Goal: Information Seeking & Learning: Learn about a topic

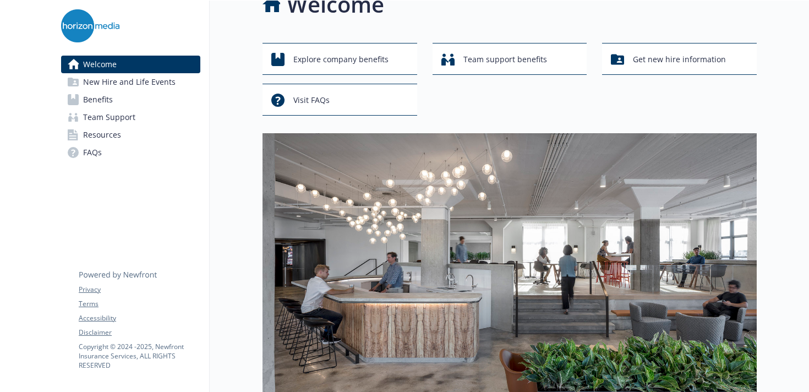
scroll to position [28, 0]
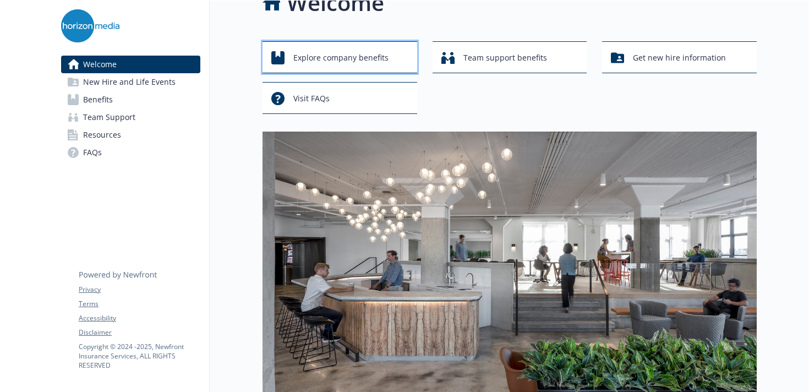
click at [330, 51] on span "Explore company benefits" at bounding box center [340, 57] width 95 height 21
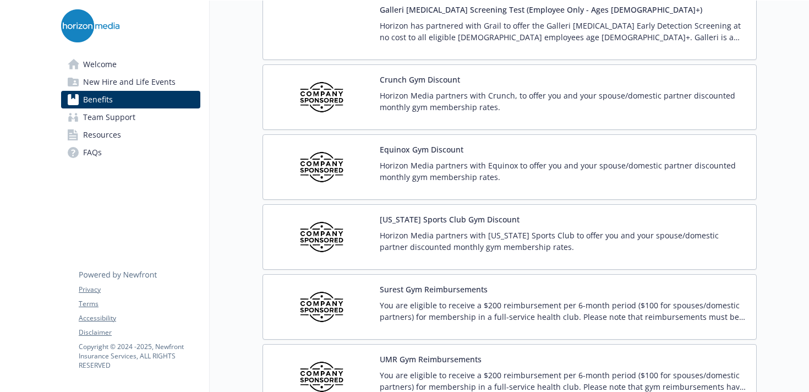
scroll to position [2460, 0]
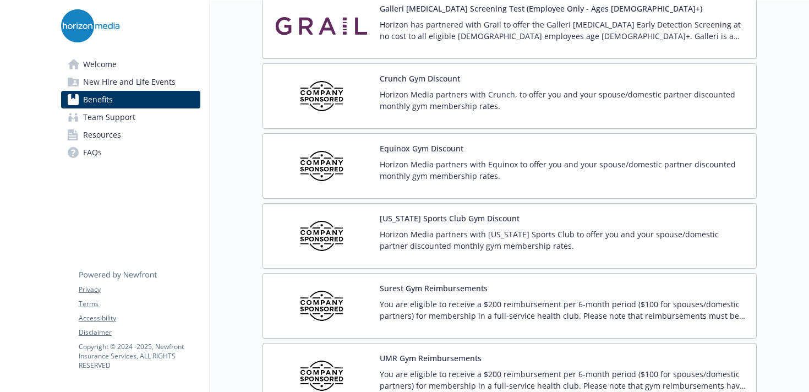
drag, startPoint x: 391, startPoint y: 233, endPoint x: 524, endPoint y: 13, distance: 256.4
click at [0, 0] on div "Skip to main content Welcome New Hire and Life Events Benefits Team Support Res…" at bounding box center [404, 196] width 809 height 392
click at [431, 105] on p "Horizon Media partners with Crunch, to offer you and your spouse/domestic partn…" at bounding box center [563, 100] width 367 height 23
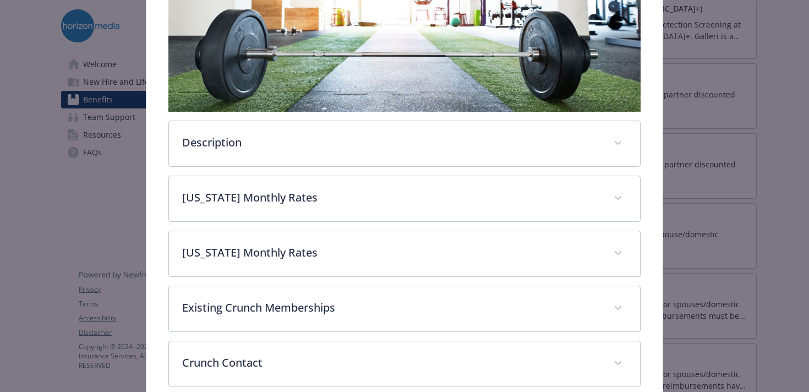
scroll to position [309, 0]
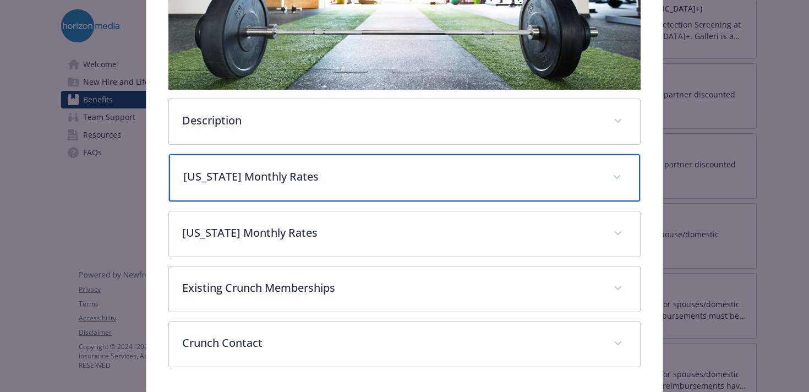
click at [366, 179] on p "[US_STATE] Monthly Rates" at bounding box center [391, 176] width 416 height 17
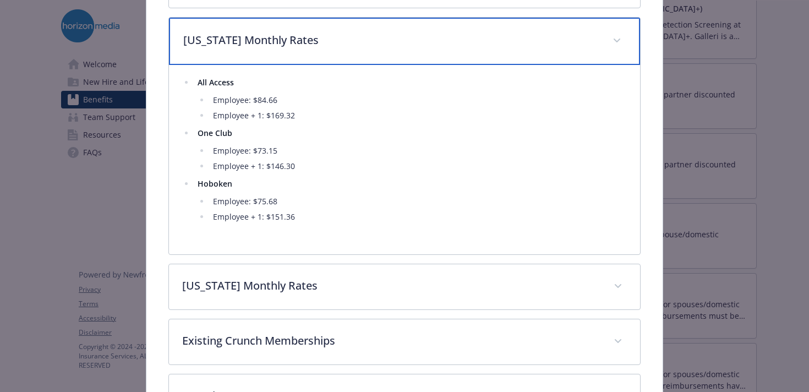
scroll to position [456, 0]
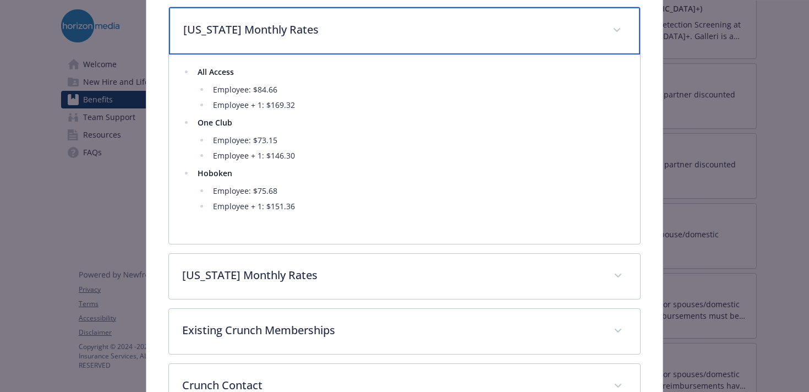
click at [409, 23] on p "[US_STATE] Monthly Rates" at bounding box center [391, 29] width 416 height 17
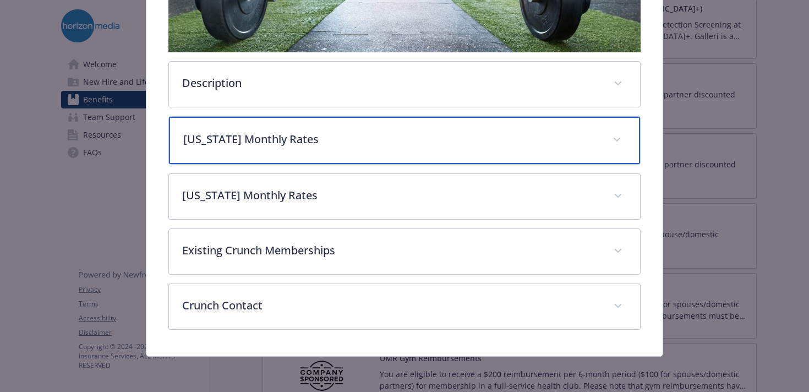
scroll to position [347, 0]
click at [375, 150] on div "[US_STATE] Monthly Rates" at bounding box center [404, 140] width 471 height 47
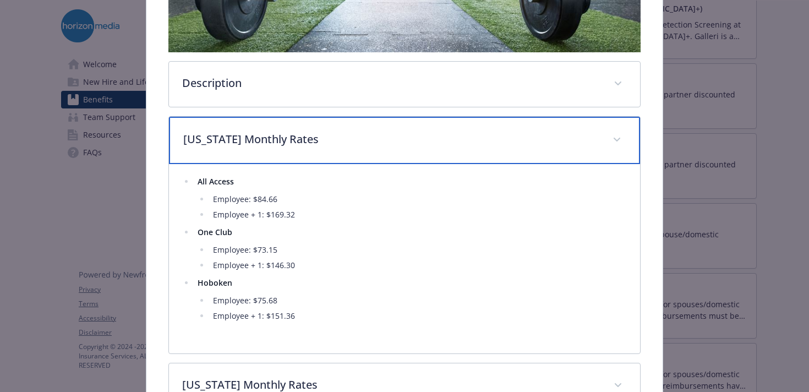
scroll to position [456, 0]
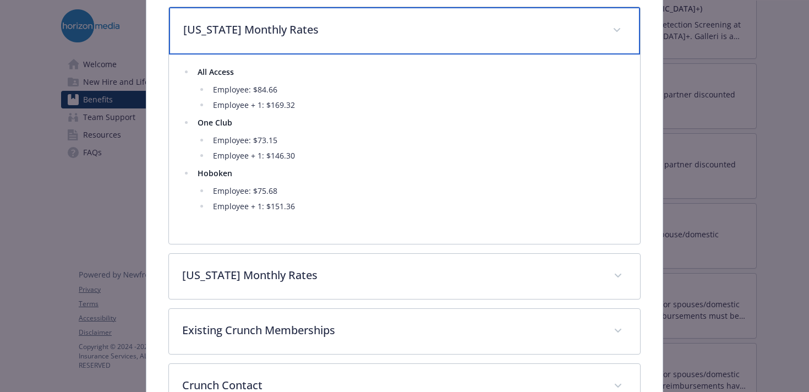
click at [431, 40] on div "[US_STATE] Monthly Rates" at bounding box center [404, 30] width 471 height 47
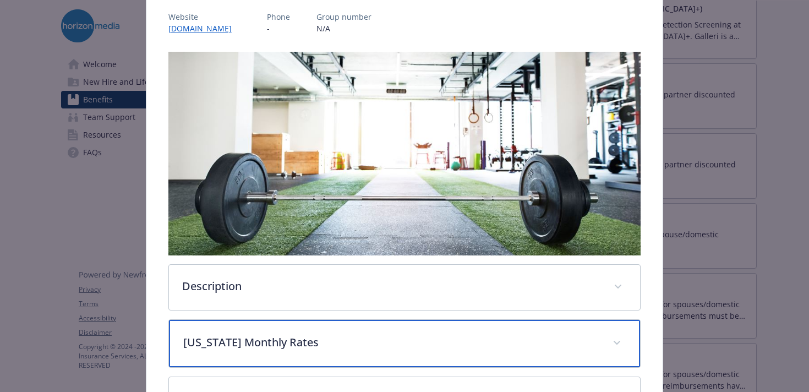
scroll to position [0, 0]
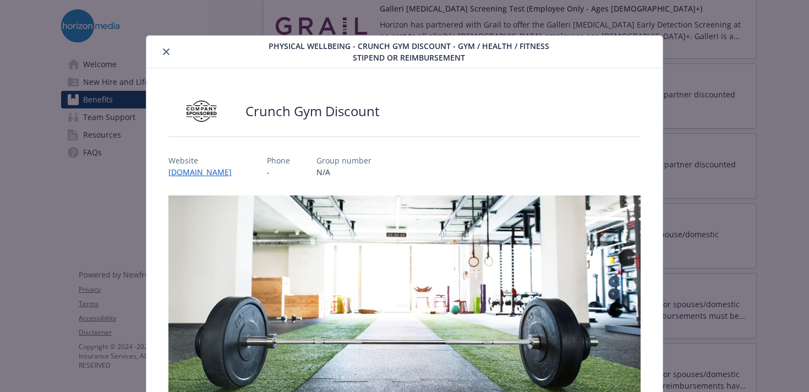
click at [170, 57] on div "details for plan Physical Wellbeing - Crunch Gym Discount - Gym / Health / Fitn…" at bounding box center [204, 51] width 106 height 13
click at [167, 55] on button "close" at bounding box center [166, 51] width 13 height 13
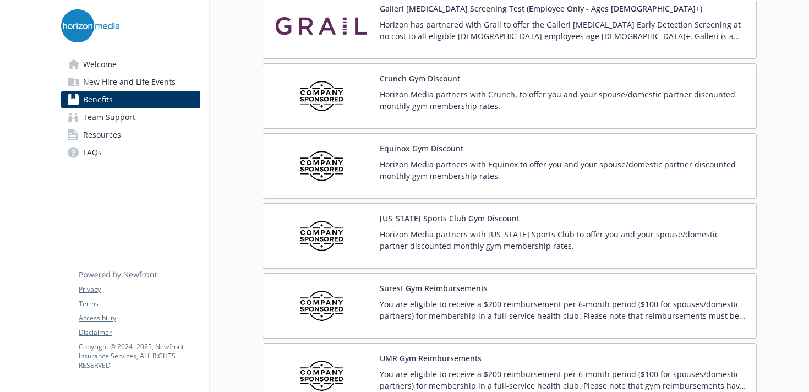
click at [472, 164] on p "Horizon Media partners with Equinox to offer you and your spouse/domestic partn…" at bounding box center [563, 169] width 367 height 23
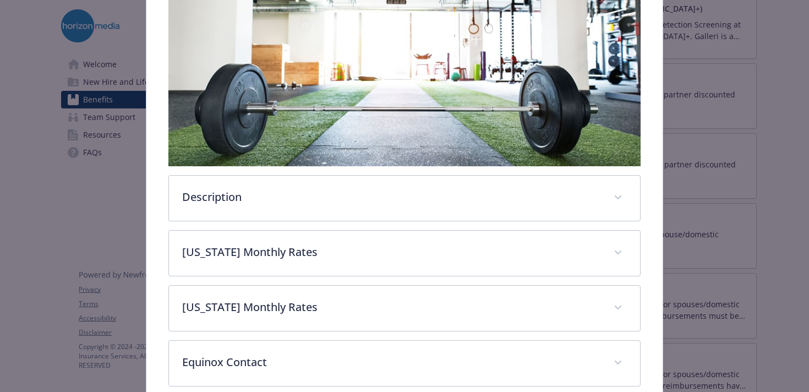
scroll to position [289, 0]
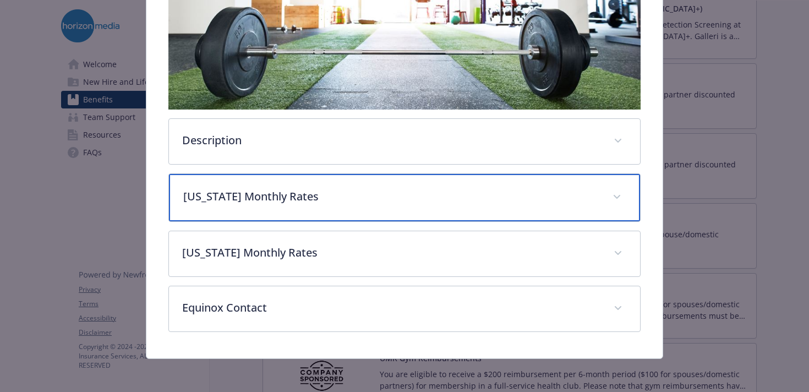
click at [314, 194] on p "[US_STATE] Monthly Rates" at bounding box center [391, 196] width 416 height 17
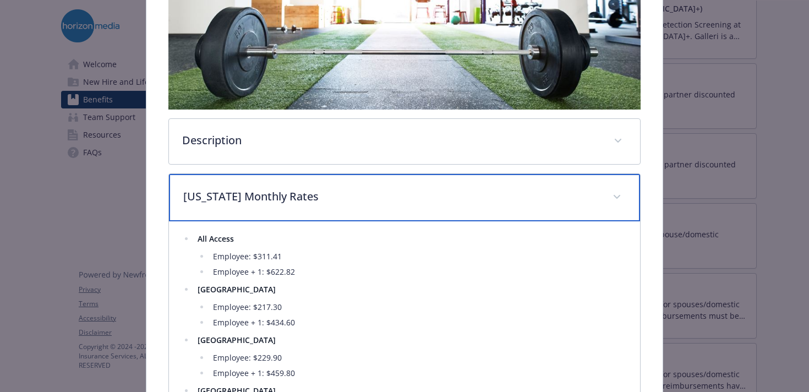
click at [314, 194] on p "[US_STATE] Monthly Rates" at bounding box center [391, 196] width 416 height 17
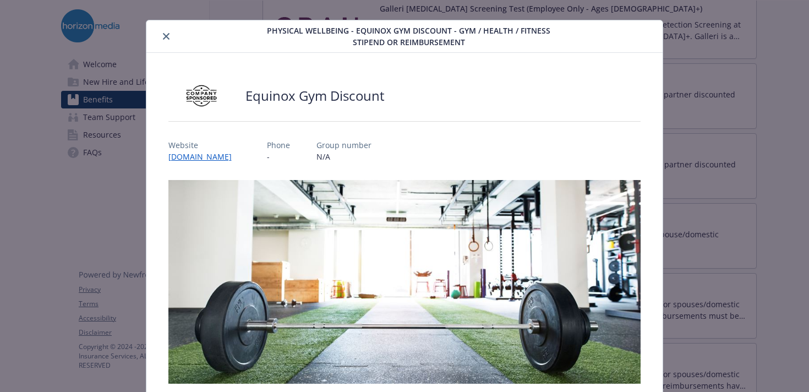
scroll to position [0, 0]
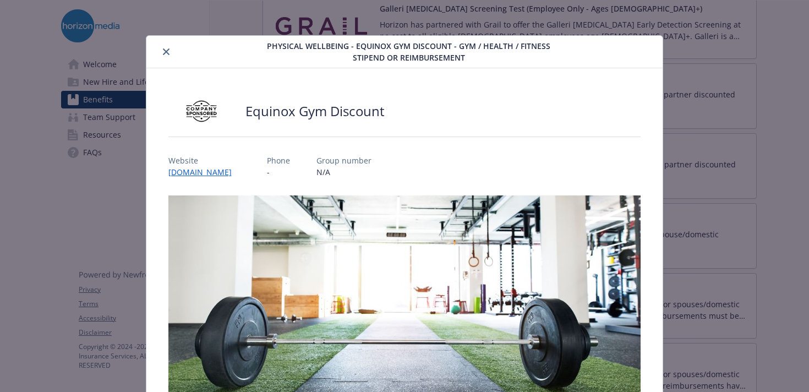
click at [166, 49] on icon "close" at bounding box center [166, 51] width 7 height 7
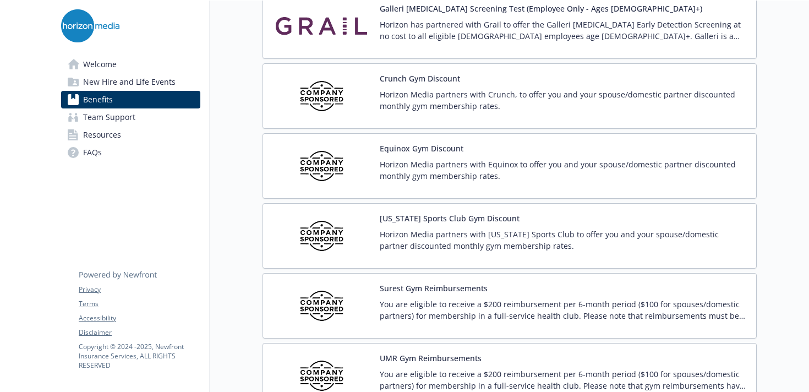
click at [414, 226] on div "[US_STATE] Sports Club Gym Discount Horizon Media partners with [US_STATE] Spor…" at bounding box center [563, 235] width 367 height 47
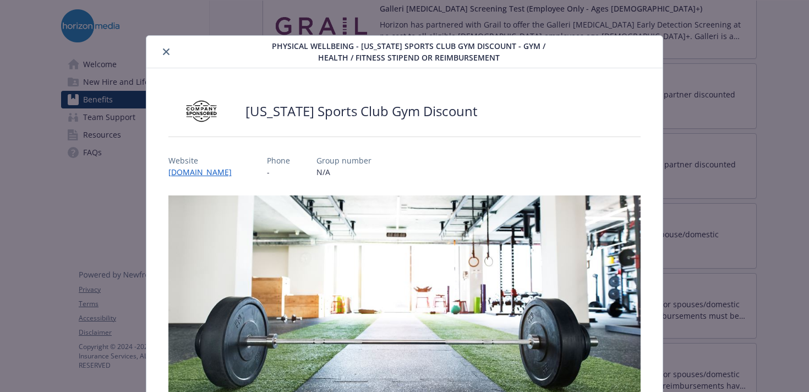
scroll to position [234, 0]
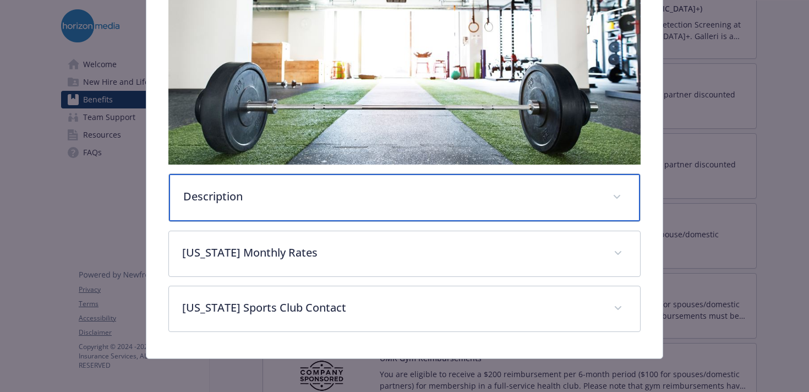
click at [322, 212] on div "Description" at bounding box center [404, 197] width 471 height 47
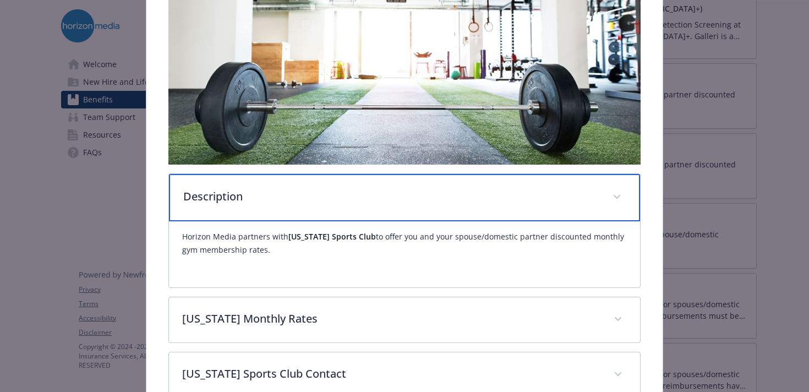
click at [322, 212] on div "Description" at bounding box center [404, 197] width 471 height 47
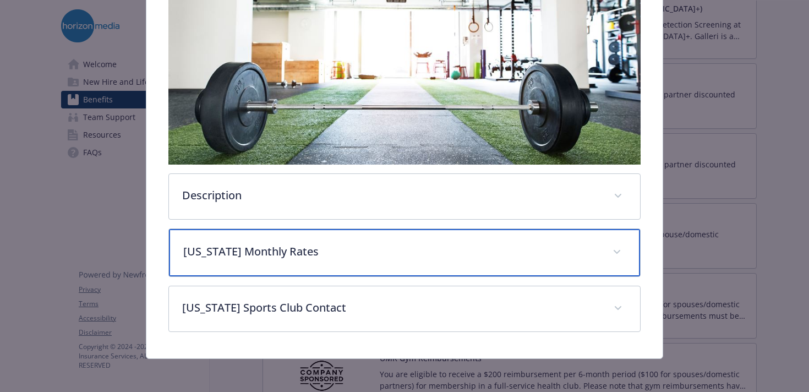
click at [301, 257] on p "[US_STATE] Monthly Rates" at bounding box center [391, 251] width 416 height 17
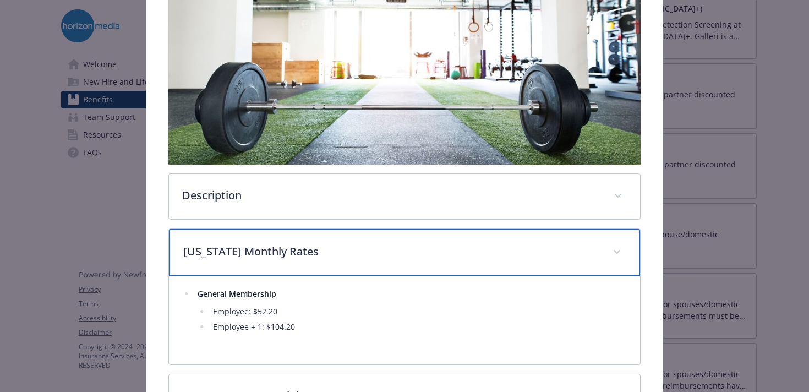
click at [301, 257] on p "[US_STATE] Monthly Rates" at bounding box center [391, 251] width 416 height 17
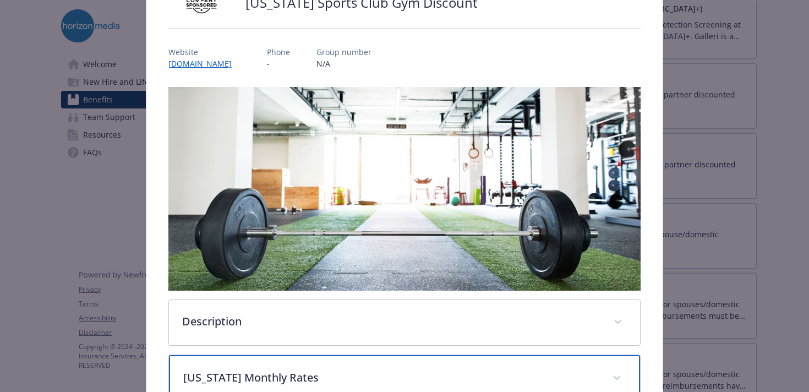
scroll to position [36, 0]
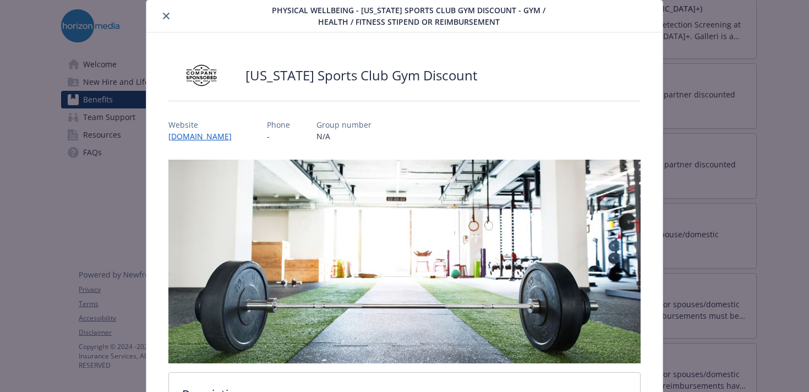
click at [167, 17] on icon "close" at bounding box center [166, 16] width 7 height 7
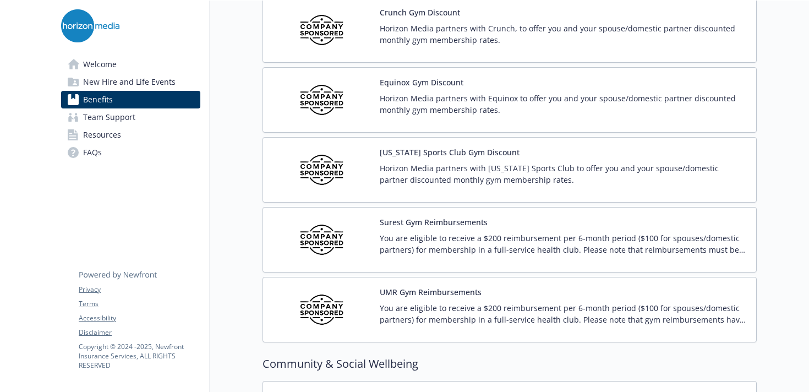
scroll to position [2526, 0]
